Goal: Task Accomplishment & Management: Use online tool/utility

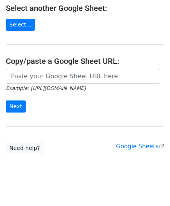
scroll to position [102, 0]
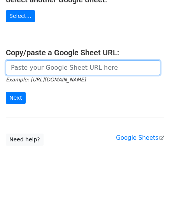
click at [33, 70] on input "url" at bounding box center [83, 67] width 154 height 15
paste input "https://docs.google.com/spreadsheets/d/1LAYeREfiDq40fOaPJe2N3DFNw78kEMx72rb2R1F…"
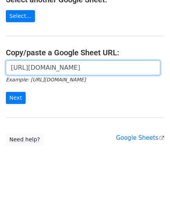
scroll to position [0, 168]
type input "https://docs.google.com/spreadsheets/d/1LAYeREfiDq40fOaPJe2N3DFNw78kEMx72rb2R1F…"
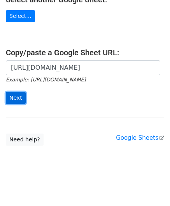
click at [18, 94] on input "Next" at bounding box center [16, 98] width 20 height 12
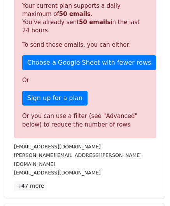
scroll to position [262, 0]
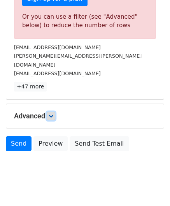
click at [53, 113] on icon at bounding box center [51, 115] width 5 height 5
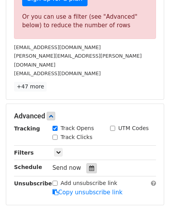
click at [89, 165] on icon at bounding box center [91, 167] width 5 height 5
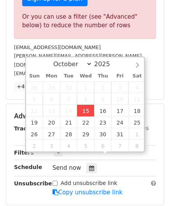
type input "[DATE] 12:00"
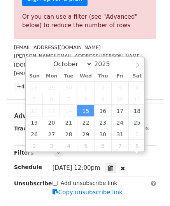
scroll to position [0, 0]
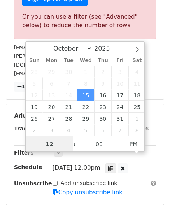
paste input "6"
type input "6"
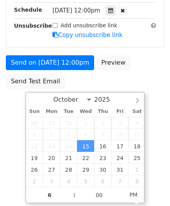
type input "[DATE] 18:00"
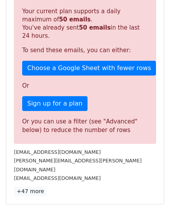
scroll to position [356, 0]
